Goal: Check status: Check status

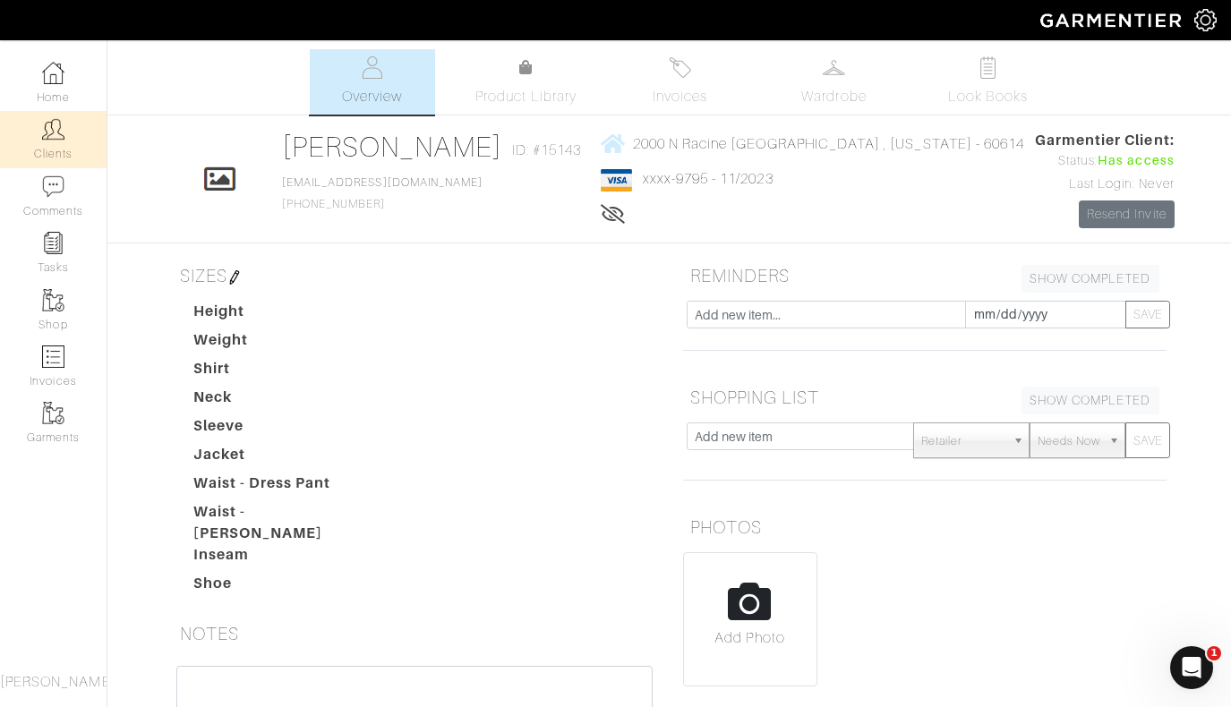
click at [64, 133] on img at bounding box center [53, 129] width 22 height 22
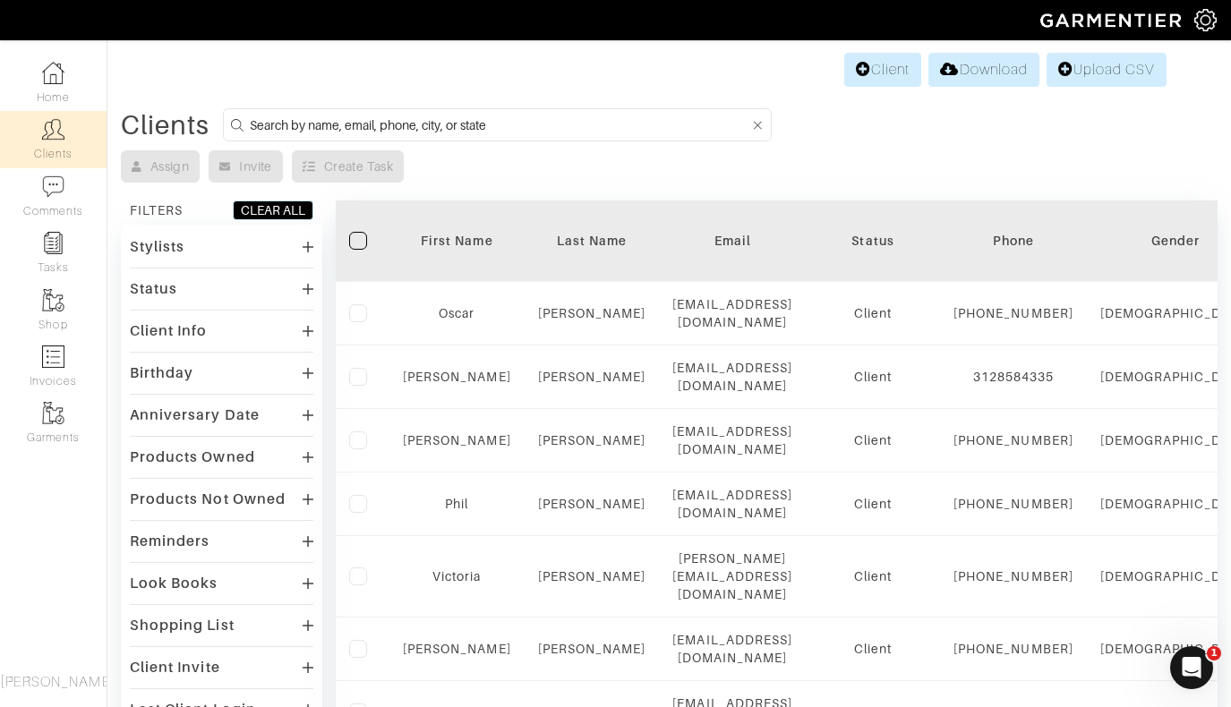
click at [433, 117] on input at bounding box center [500, 125] width 500 height 22
type input "[PERSON_NAME]"
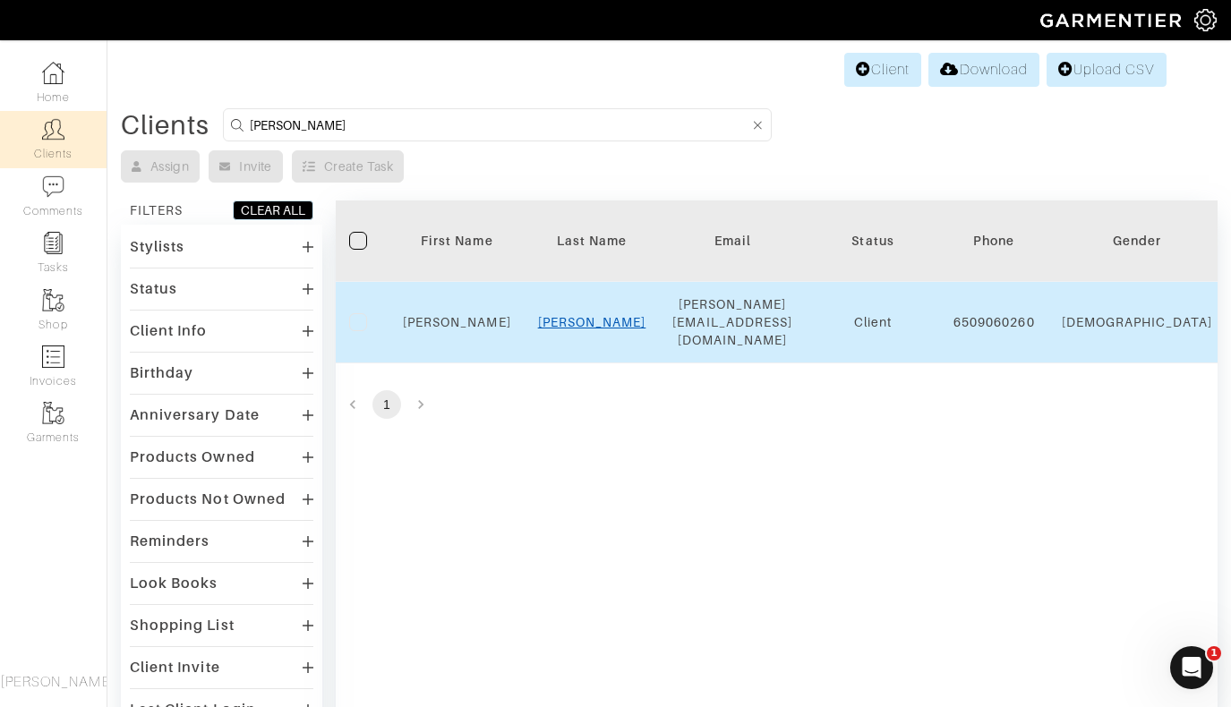
click at [587, 315] on link "[PERSON_NAME]" at bounding box center [592, 322] width 108 height 14
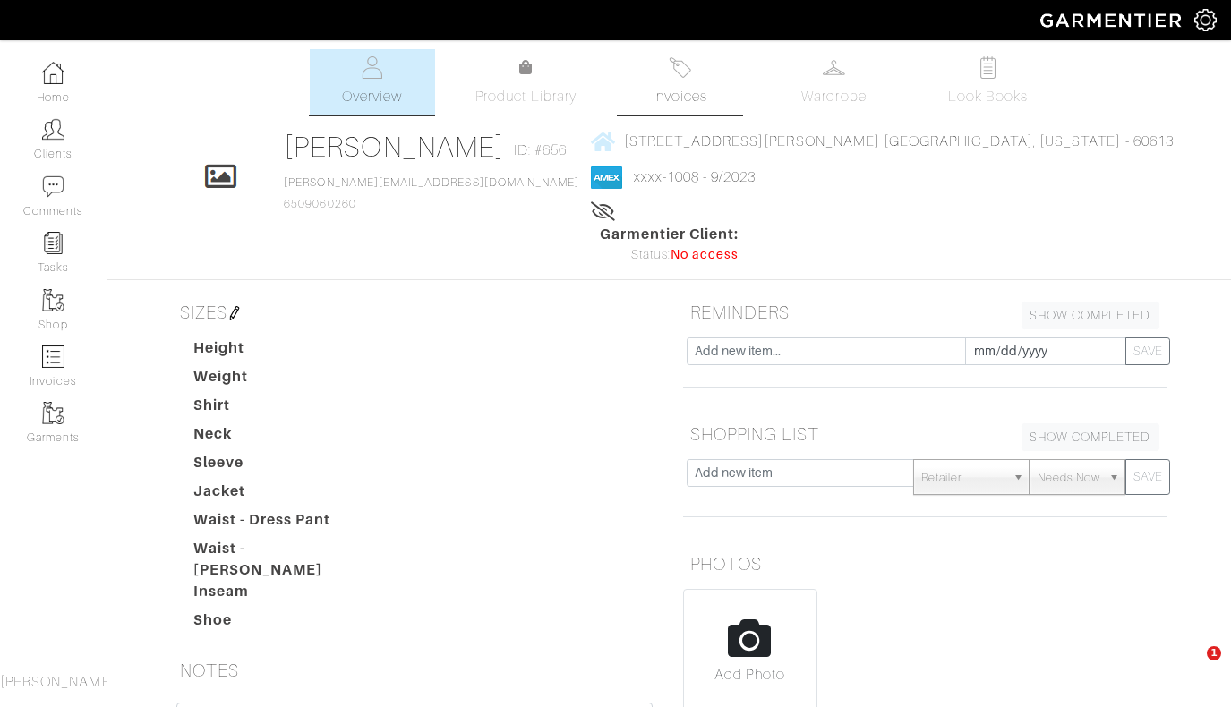
click at [692, 88] on span "Invoices" at bounding box center [680, 96] width 55 height 21
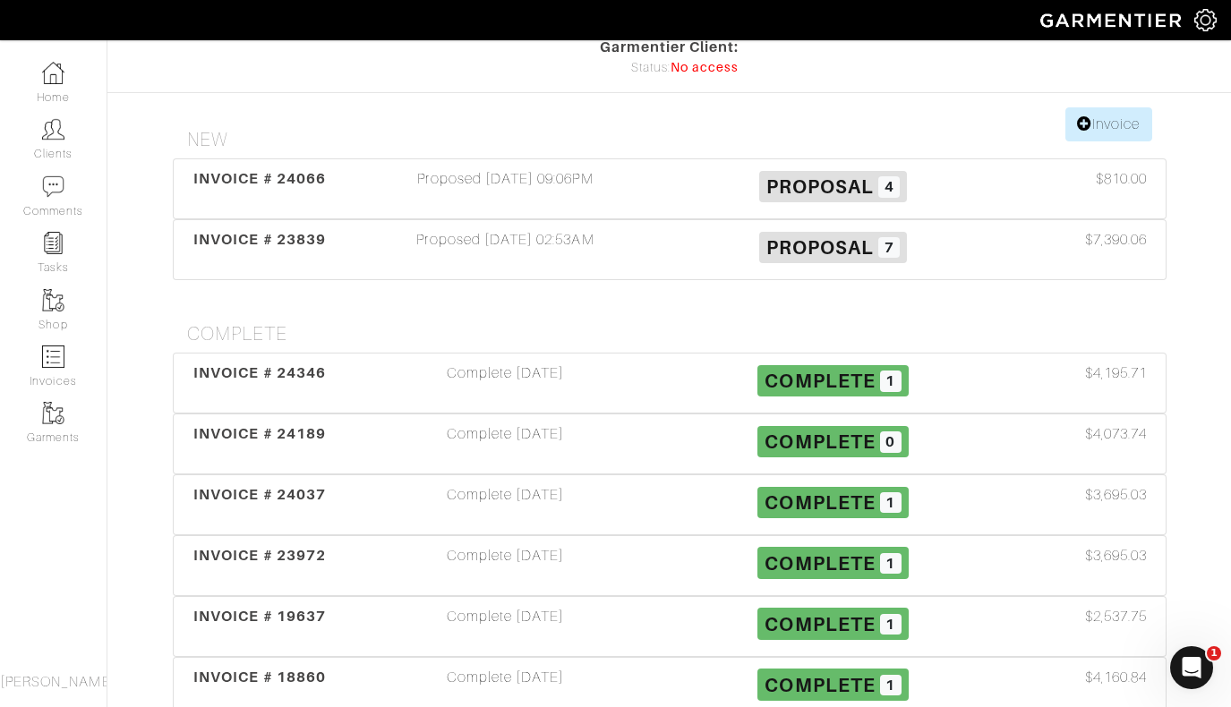
scroll to position [192, 0]
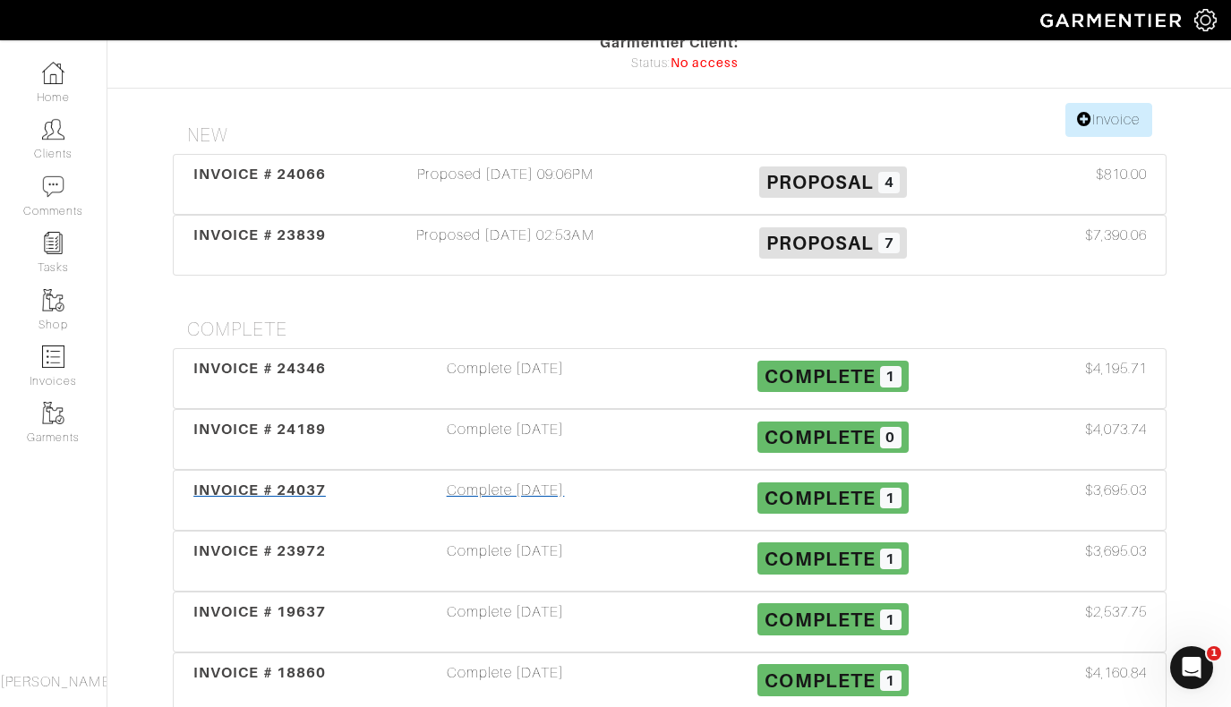
click at [244, 482] on span "INVOICE # 24037" at bounding box center [259, 490] width 133 height 17
click at [312, 421] on span "INVOICE # 24189" at bounding box center [259, 429] width 133 height 17
click at [258, 482] on span "INVOICE # 24037" at bounding box center [259, 490] width 133 height 17
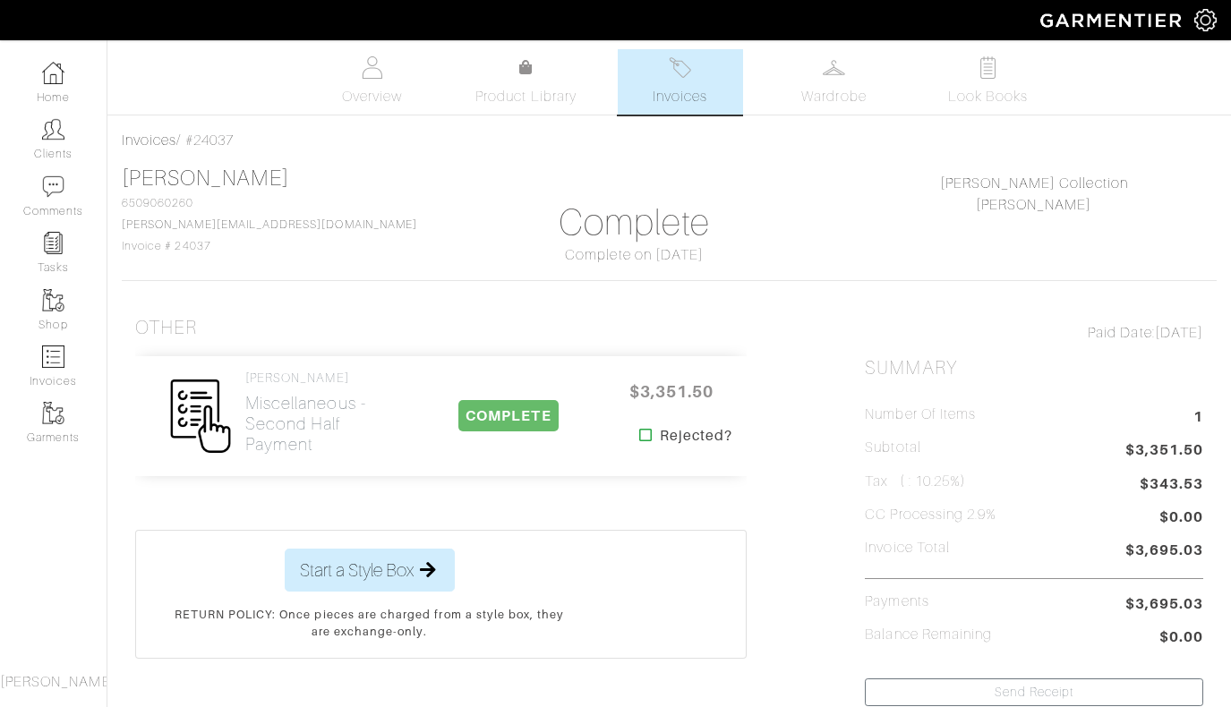
scroll to position [192, 0]
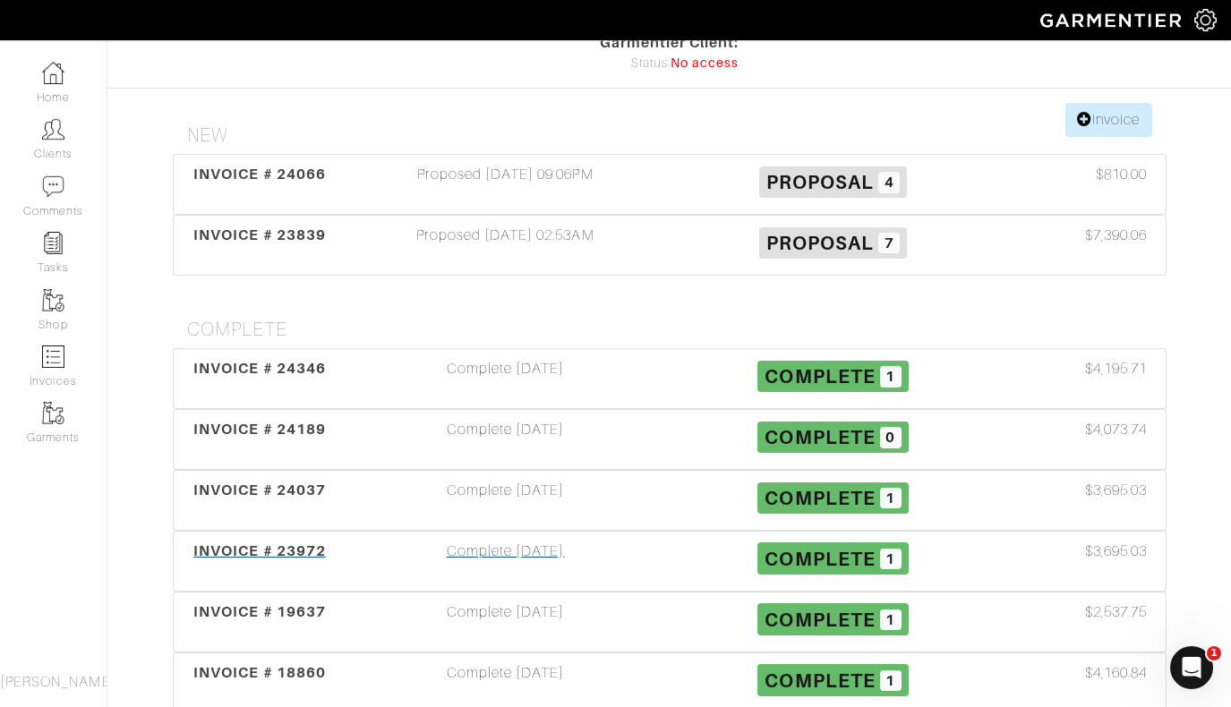
click at [253, 541] on div "INVOICE # 23972" at bounding box center [260, 561] width 164 height 41
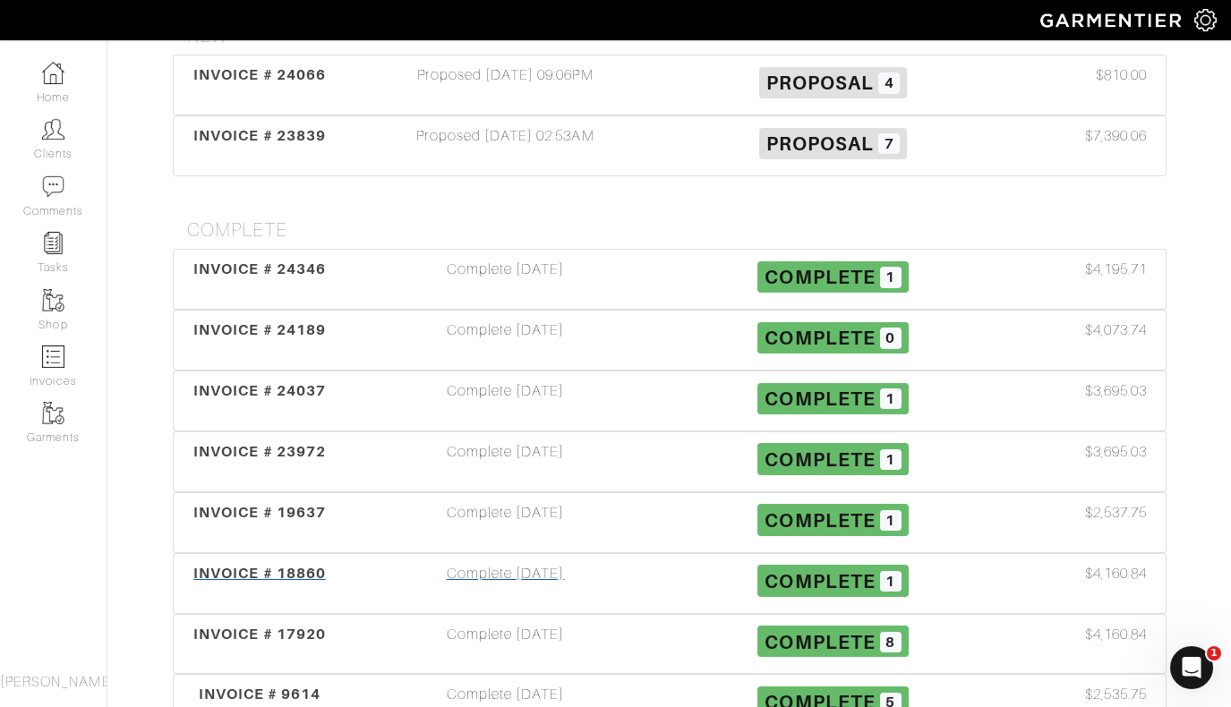
click at [241, 565] on span "INVOICE # 18860" at bounding box center [259, 573] width 133 height 17
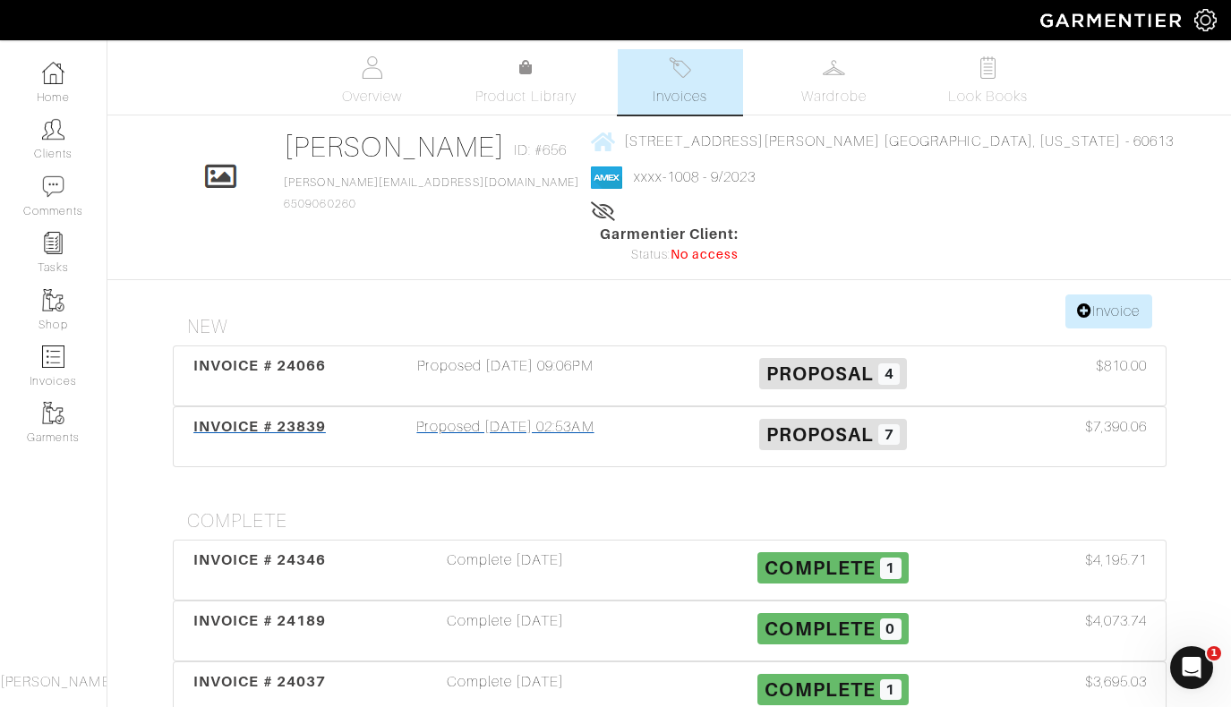
click at [480, 416] on div "Proposed 06/19/25 02:53AM" at bounding box center [506, 436] width 328 height 41
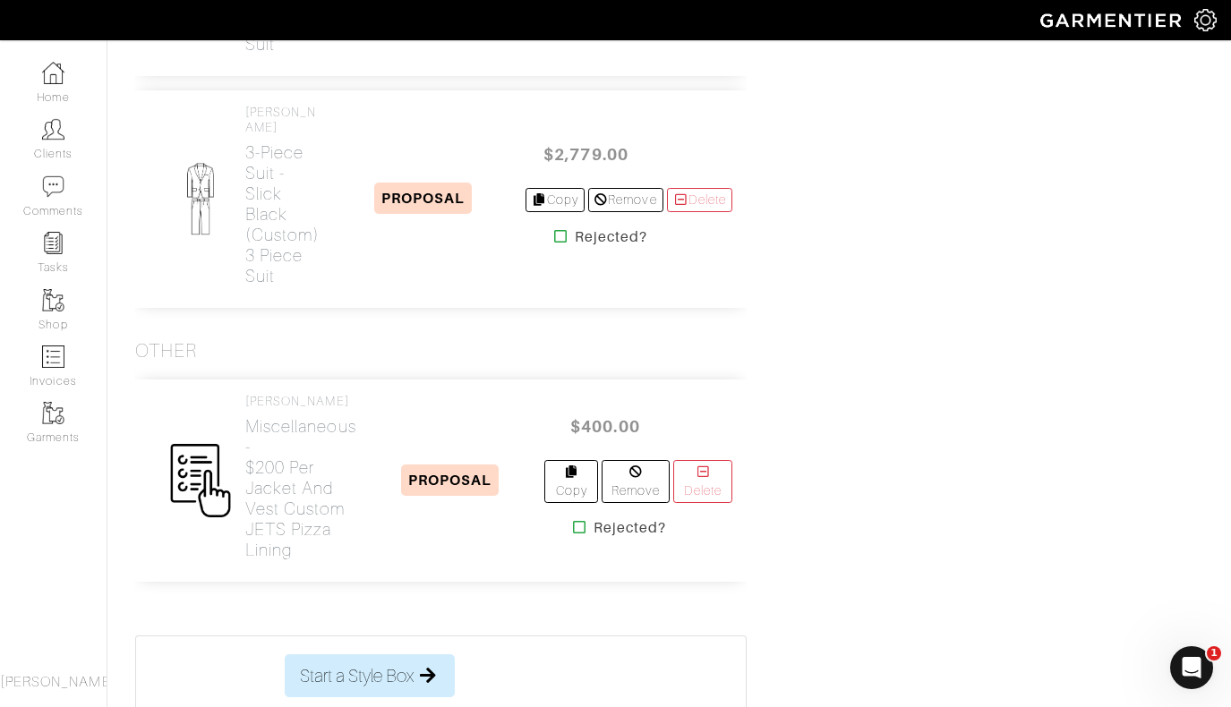
scroll to position [1308, 0]
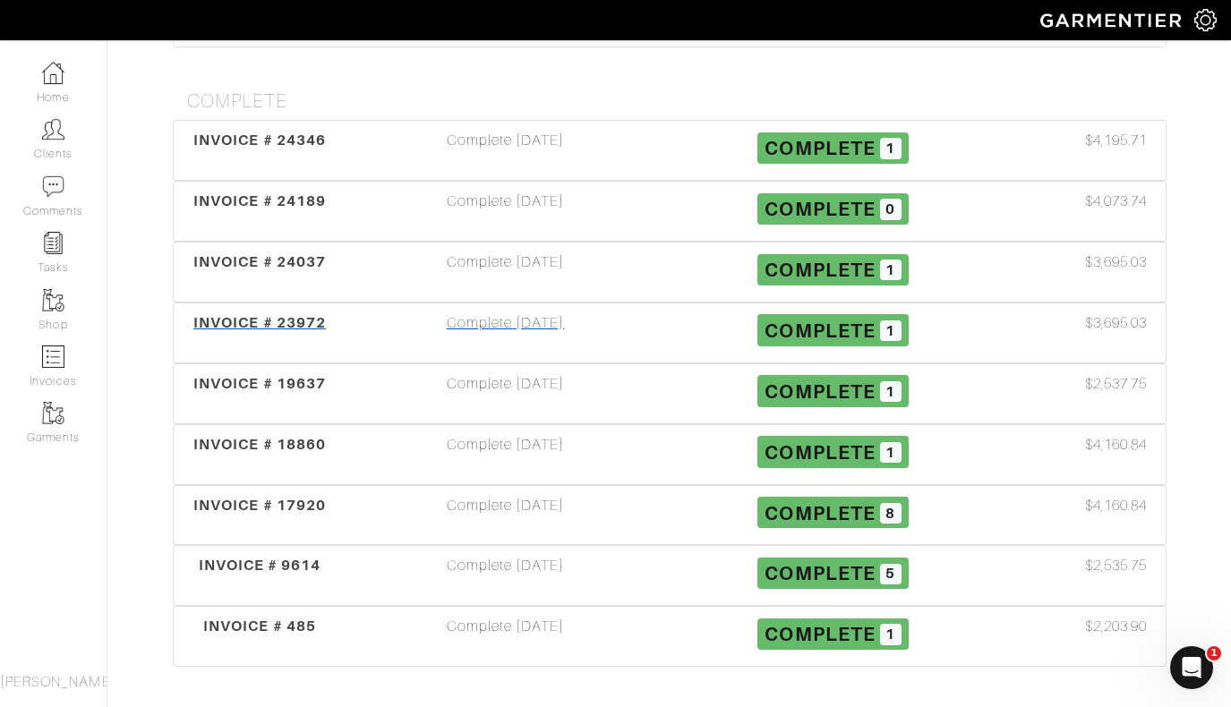
click at [317, 314] on span "INVOICE # 23972" at bounding box center [259, 322] width 133 height 17
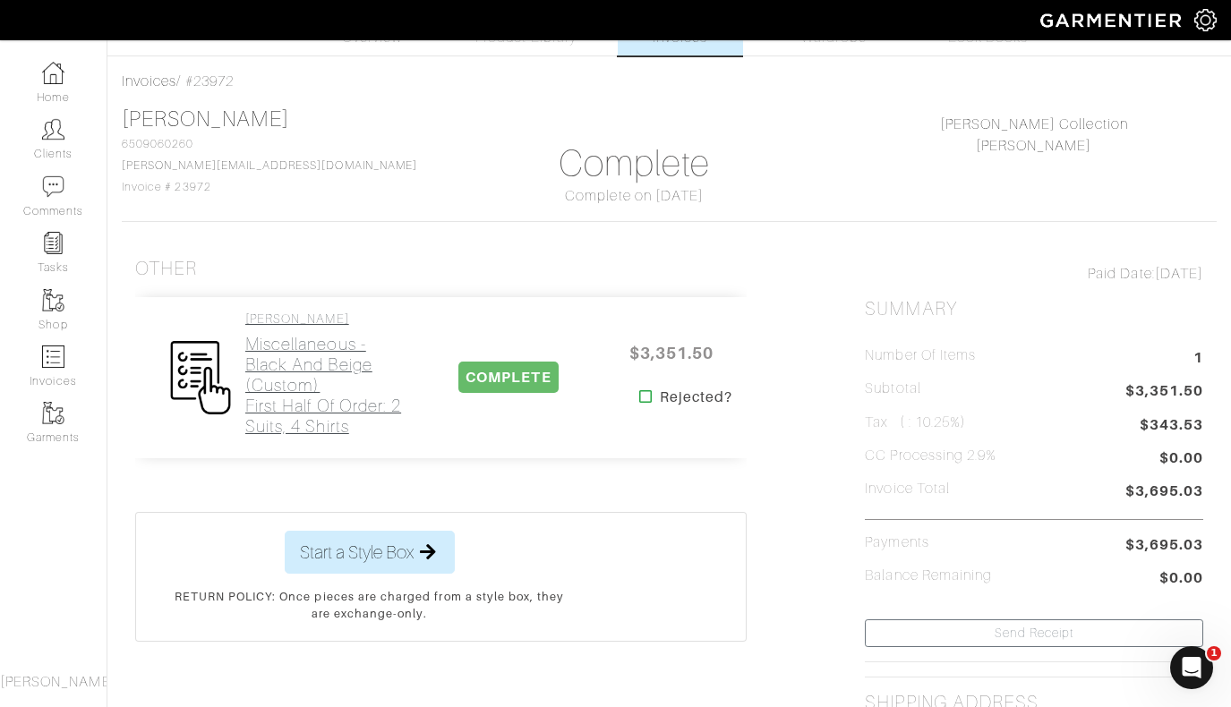
scroll to position [62, 0]
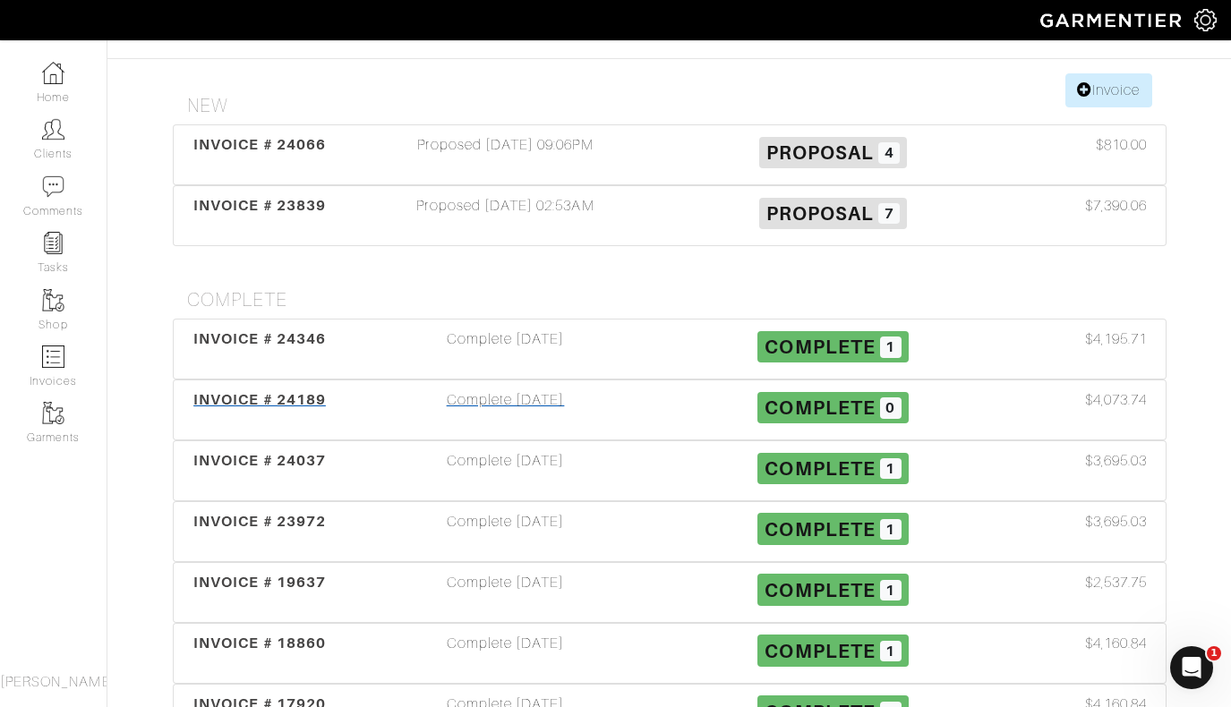
scroll to position [223, 0]
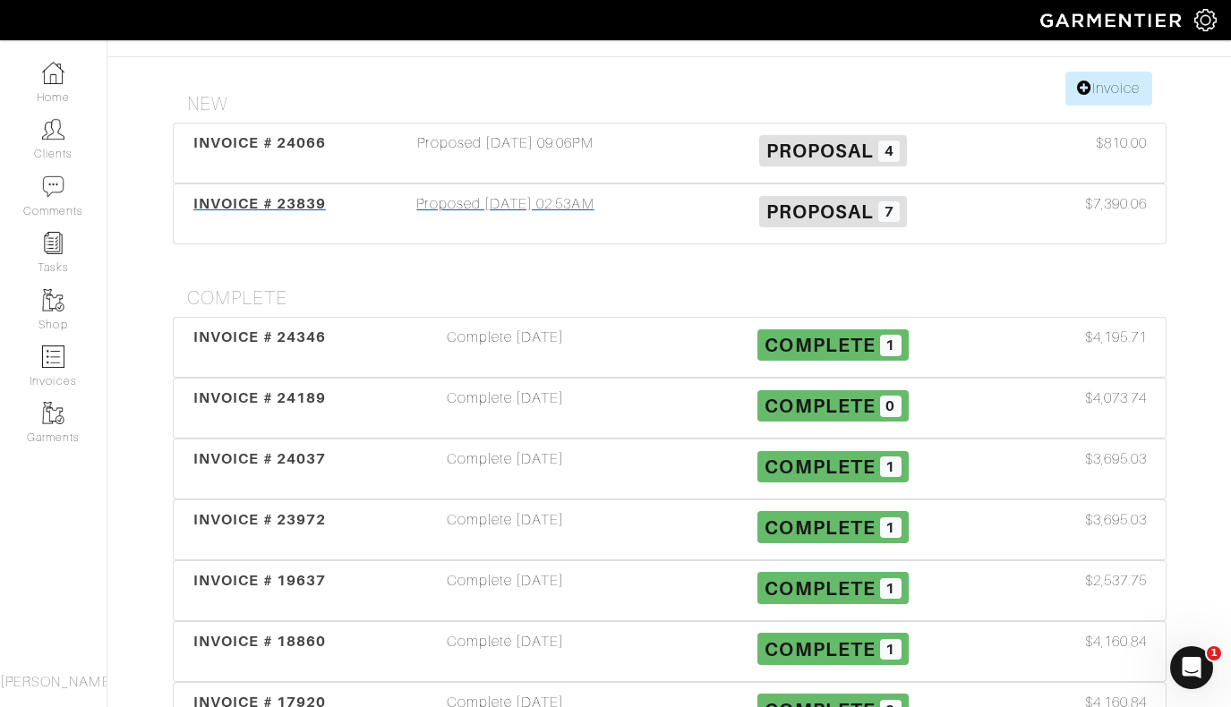
click at [488, 193] on div "Proposed 06/19/25 02:53AM" at bounding box center [506, 213] width 328 height 41
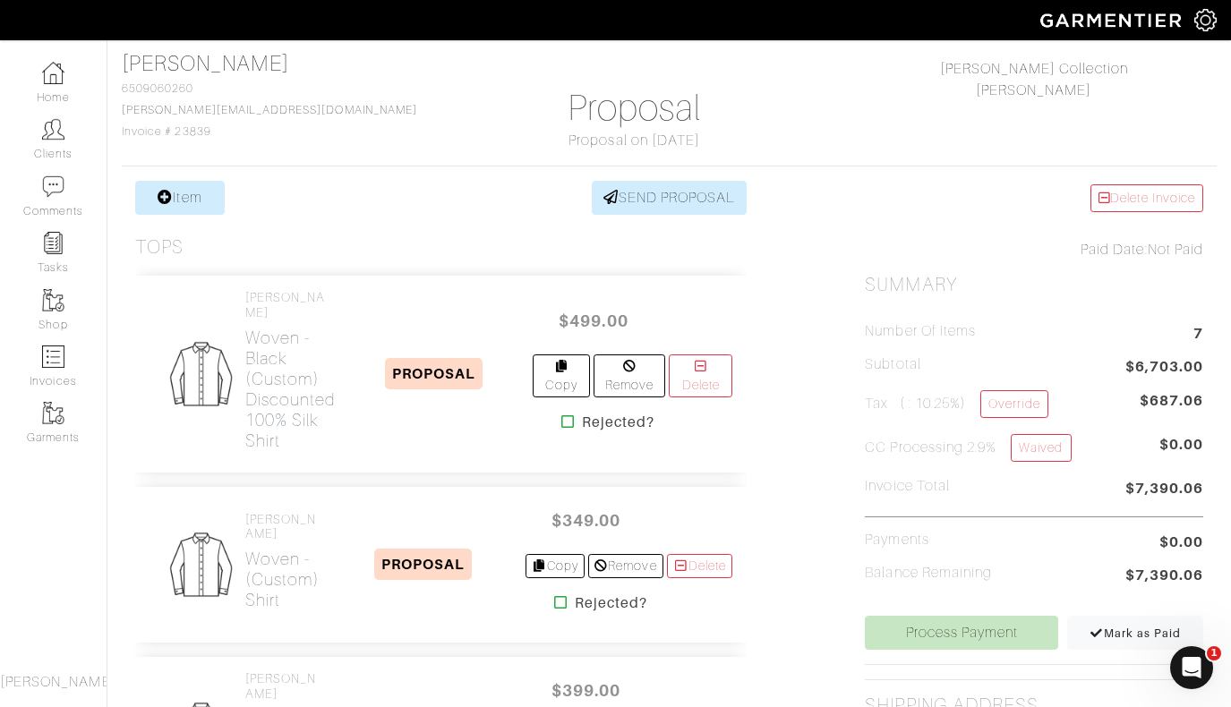
scroll to position [116, 0]
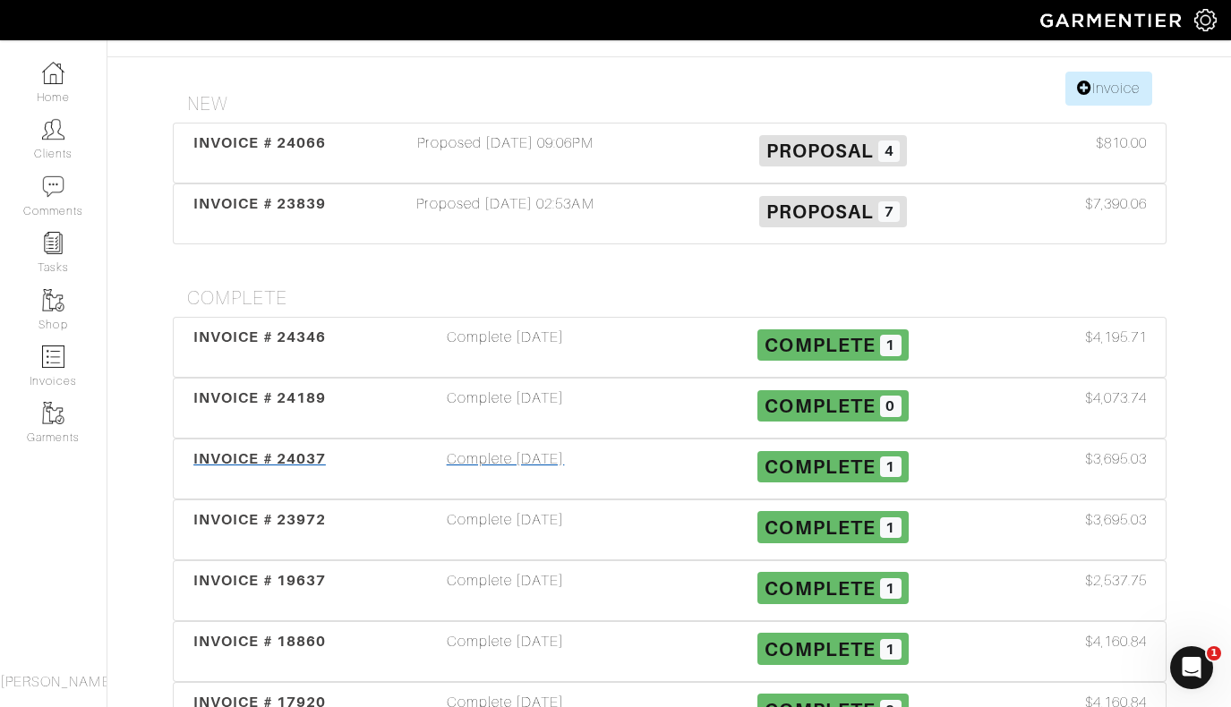
click at [538, 449] on div "Complete 07/02/25" at bounding box center [506, 469] width 328 height 41
